Goal: Task Accomplishment & Management: Complete application form

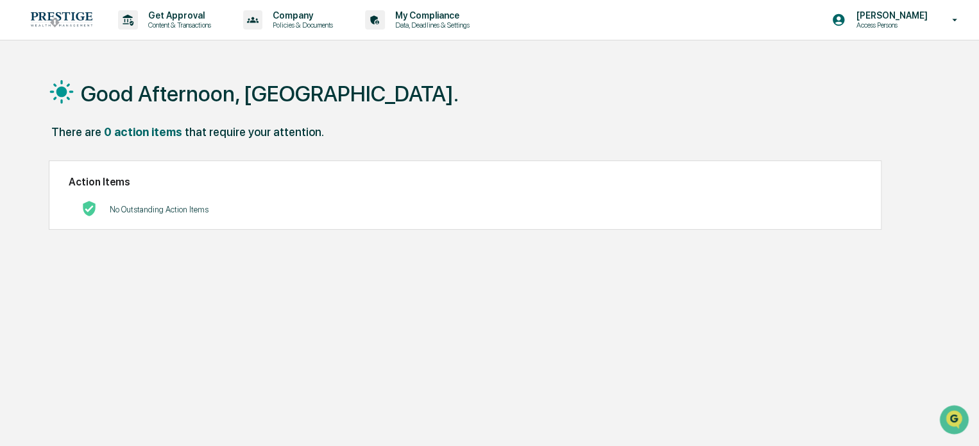
click at [182, 26] on p "Content & Transactions" at bounding box center [178, 25] width 80 height 9
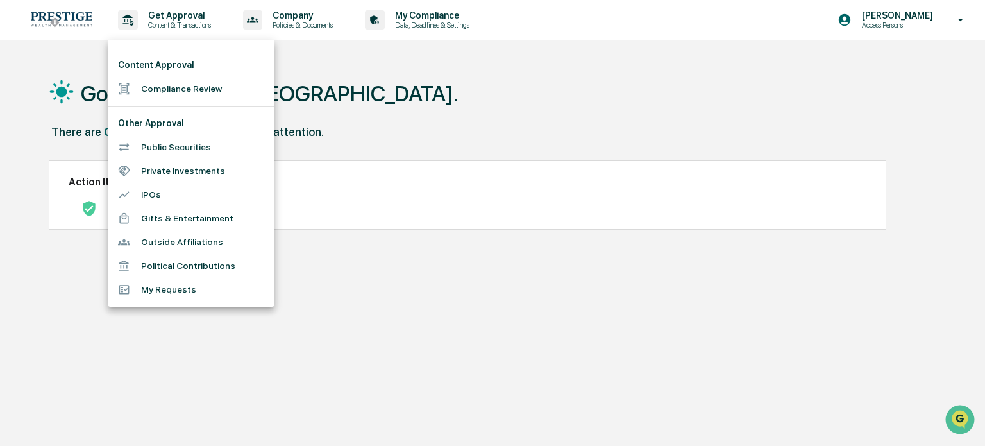
click at [164, 103] on ul "Content Approval Compliance Review Other Approval Public Securities Private Inv…" at bounding box center [191, 173] width 167 height 267
click at [169, 92] on li "Compliance Review" at bounding box center [191, 89] width 167 height 24
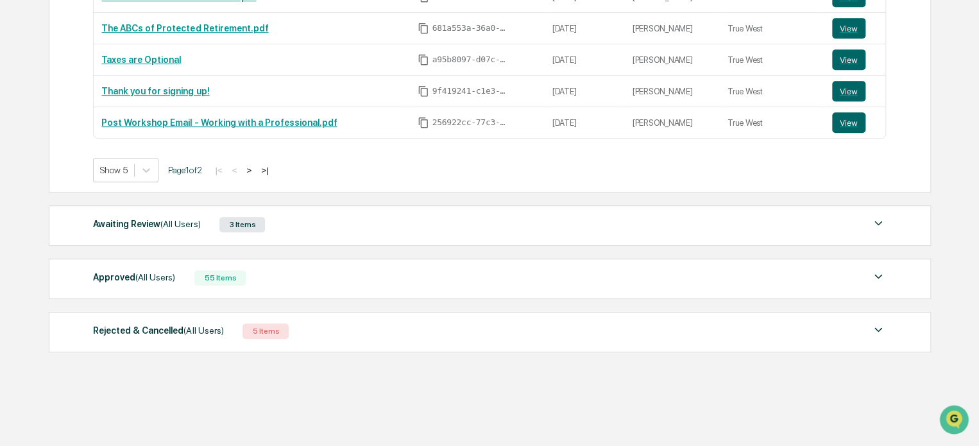
scroll to position [315, 0]
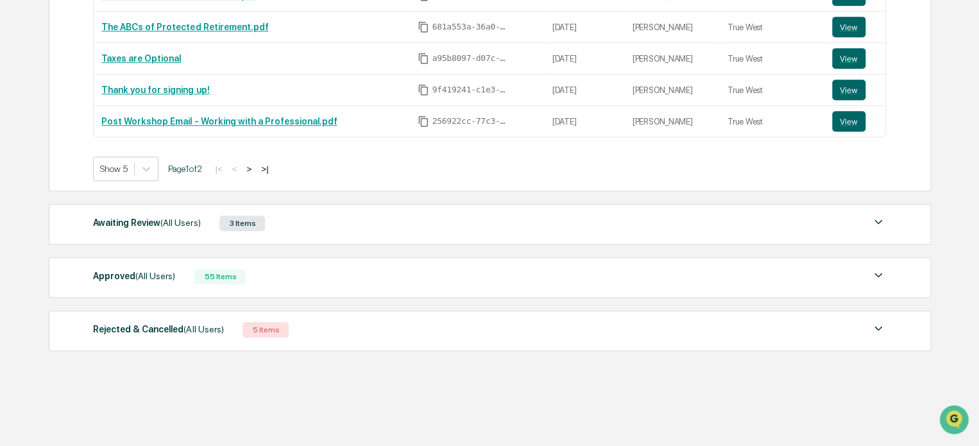
click at [267, 213] on div "Awaiting Review (All Users) 3 Items File Name Review Id Created Date Requested …" at bounding box center [490, 224] width 882 height 40
click at [214, 240] on div "Awaiting Review (All Users) 3 Items File Name Review Id Created Date Requested …" at bounding box center [490, 224] width 882 height 40
click at [215, 233] on div "Awaiting Review (All Users) 3 Items File Name Review Id Created Date Requested …" at bounding box center [490, 224] width 882 height 40
drag, startPoint x: 260, startPoint y: 228, endPoint x: 278, endPoint y: 228, distance: 18.0
click at [260, 228] on div "3 Items" at bounding box center [242, 222] width 46 height 15
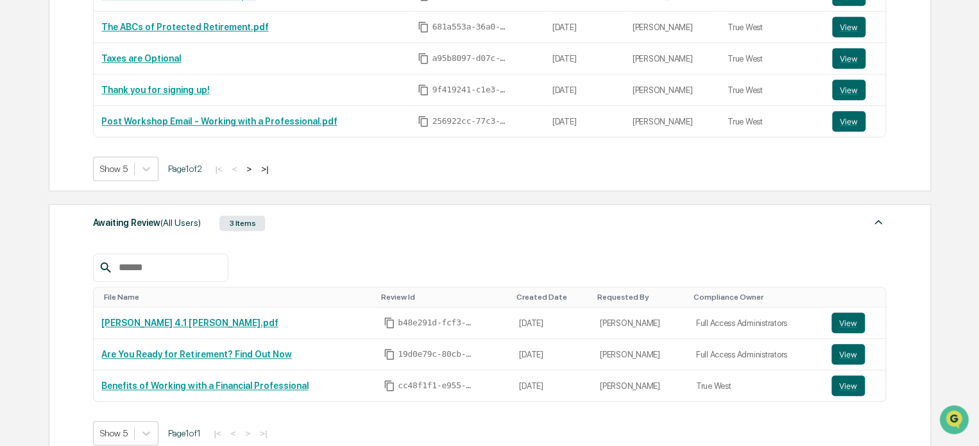
click at [841, 321] on button "View" at bounding box center [847, 322] width 33 height 21
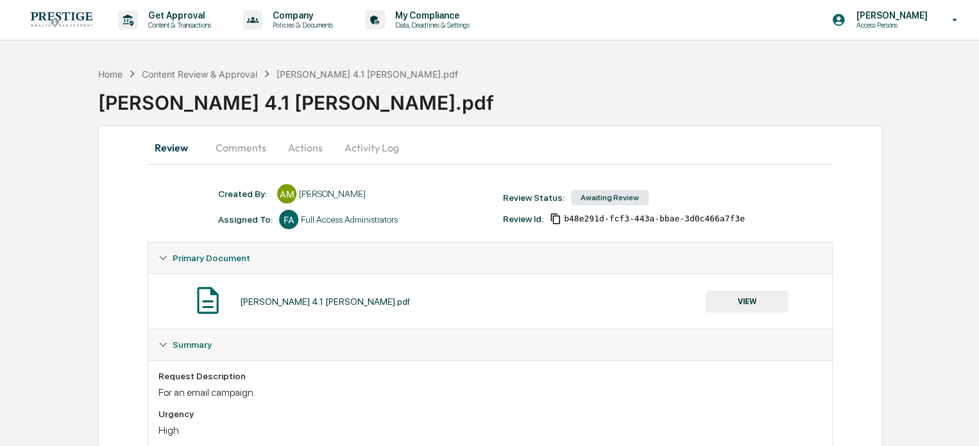
click at [307, 146] on button "Actions" at bounding box center [305, 147] width 58 height 31
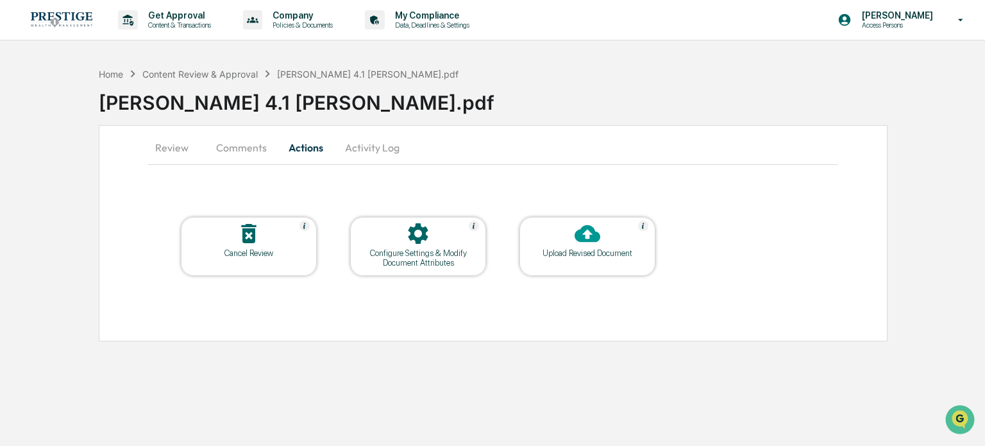
click at [226, 243] on div at bounding box center [249, 235] width 128 height 28
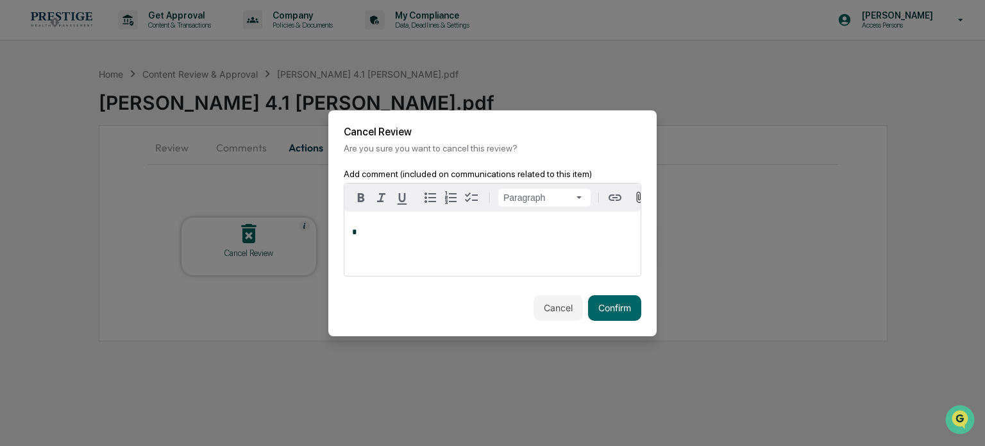
click at [621, 307] on button "Confirm" at bounding box center [614, 308] width 53 height 26
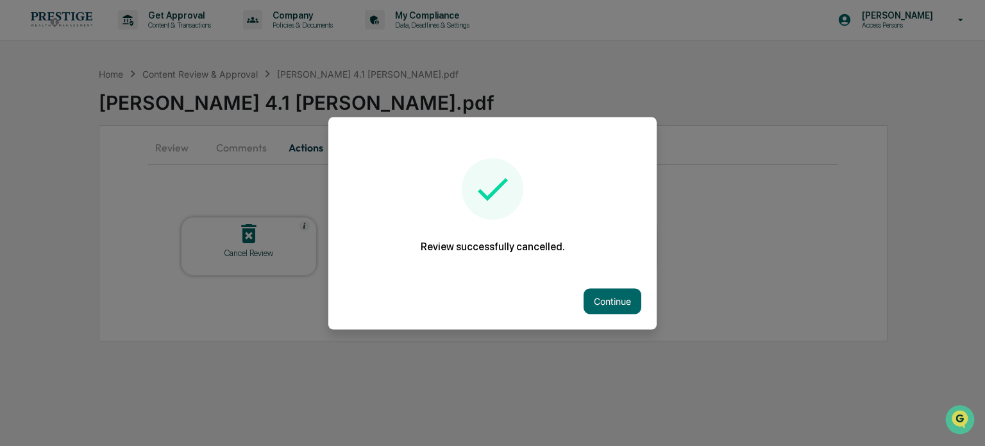
click at [609, 303] on button "Continue" at bounding box center [613, 301] width 58 height 26
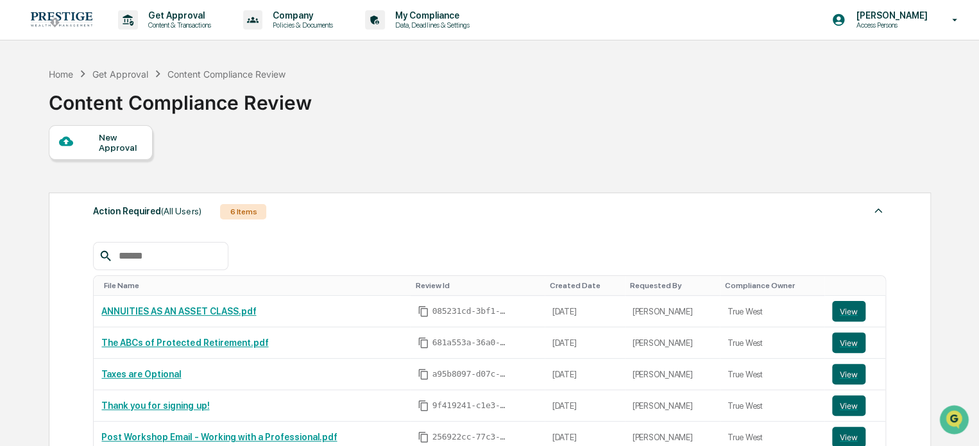
click at [124, 143] on div "New Approval" at bounding box center [120, 142] width 43 height 21
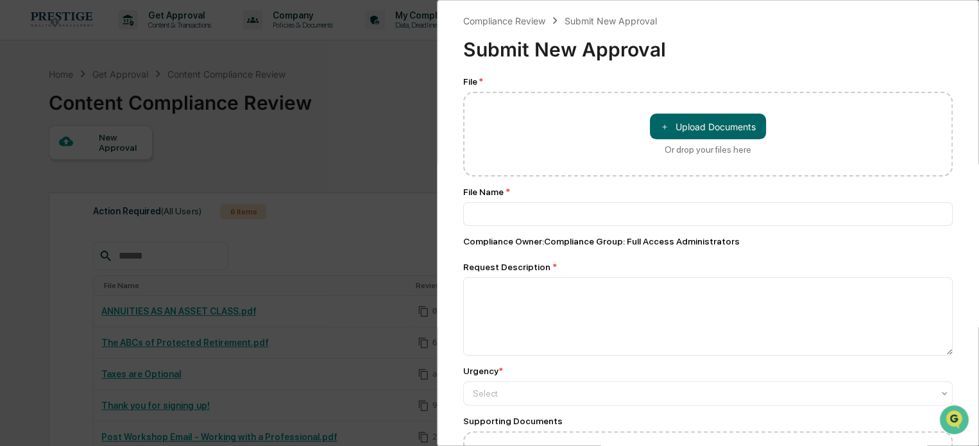
click at [680, 137] on button "＋ Upload Documents" at bounding box center [708, 127] width 116 height 26
type input "**********"
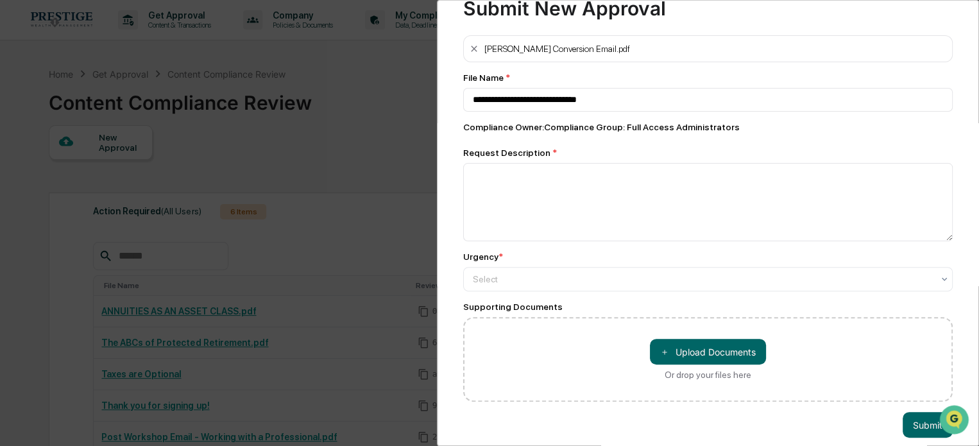
scroll to position [62, 0]
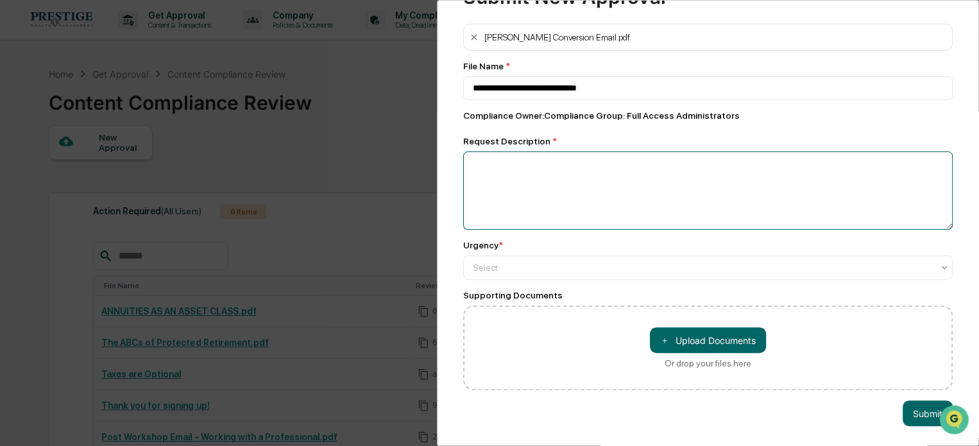
click at [520, 159] on textarea at bounding box center [707, 190] width 489 height 78
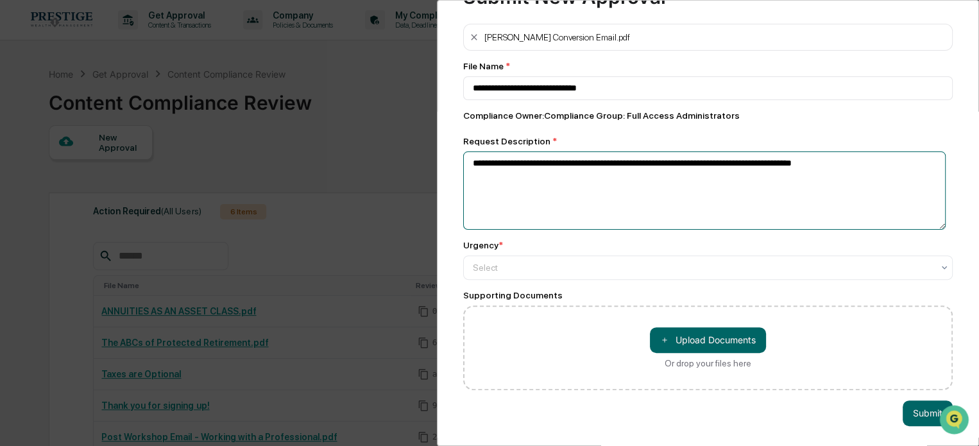
type textarea "**********"
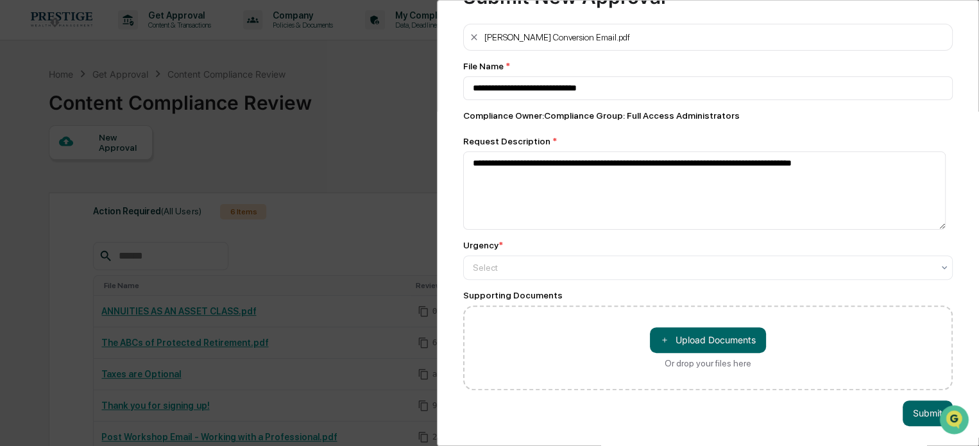
click at [592, 272] on div "**********" at bounding box center [707, 207] width 489 height 366
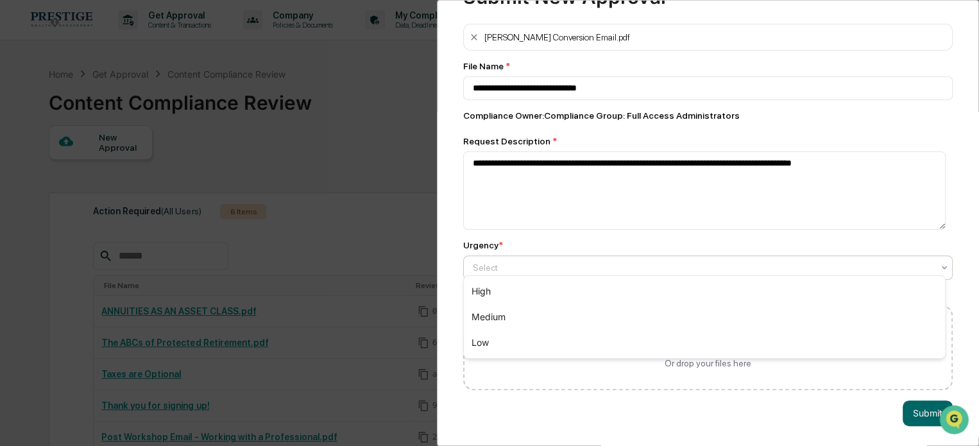
click at [578, 266] on div at bounding box center [703, 267] width 460 height 13
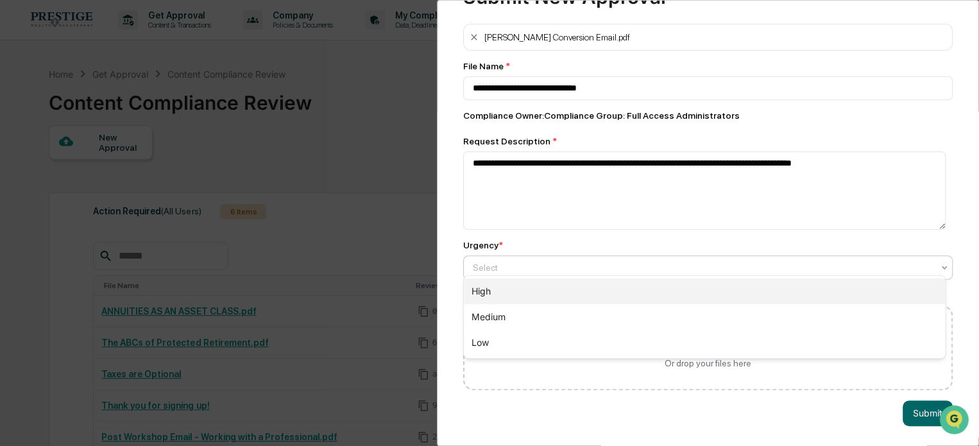
click at [544, 289] on div "High" at bounding box center [704, 291] width 481 height 26
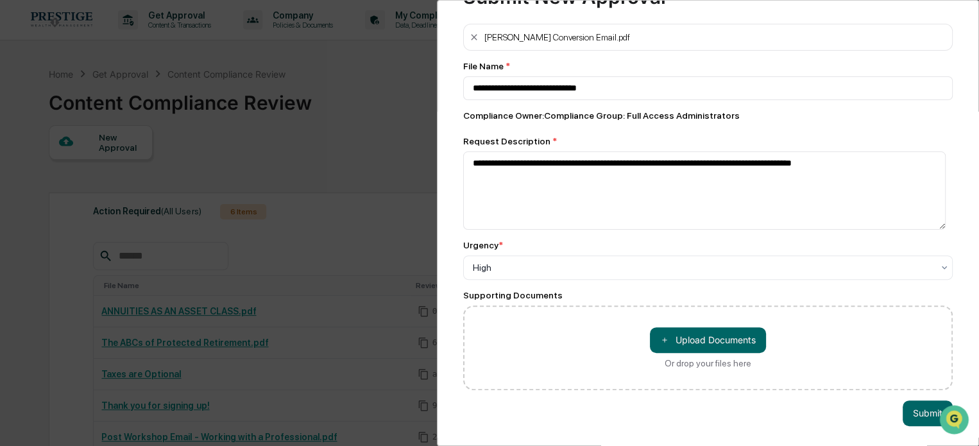
click at [928, 410] on button "Submit" at bounding box center [927, 413] width 50 height 26
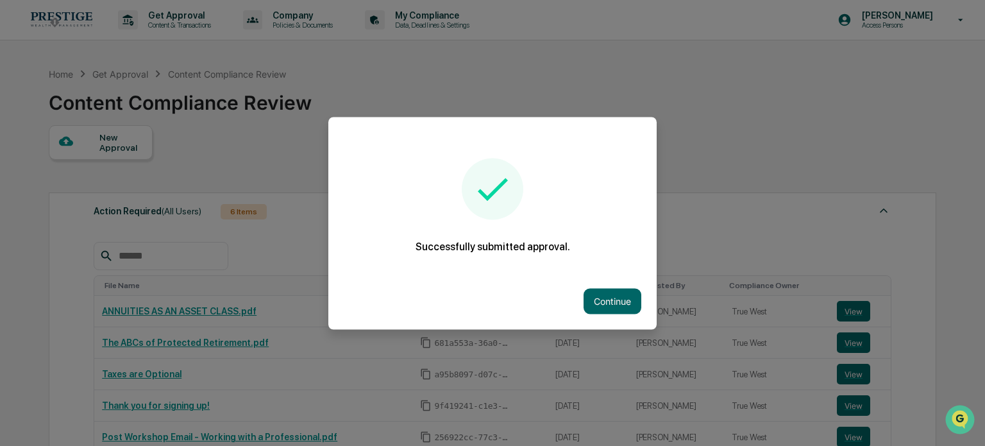
click at [620, 293] on button "Continue" at bounding box center [613, 301] width 58 height 26
